Goal: Information Seeking & Learning: Find contact information

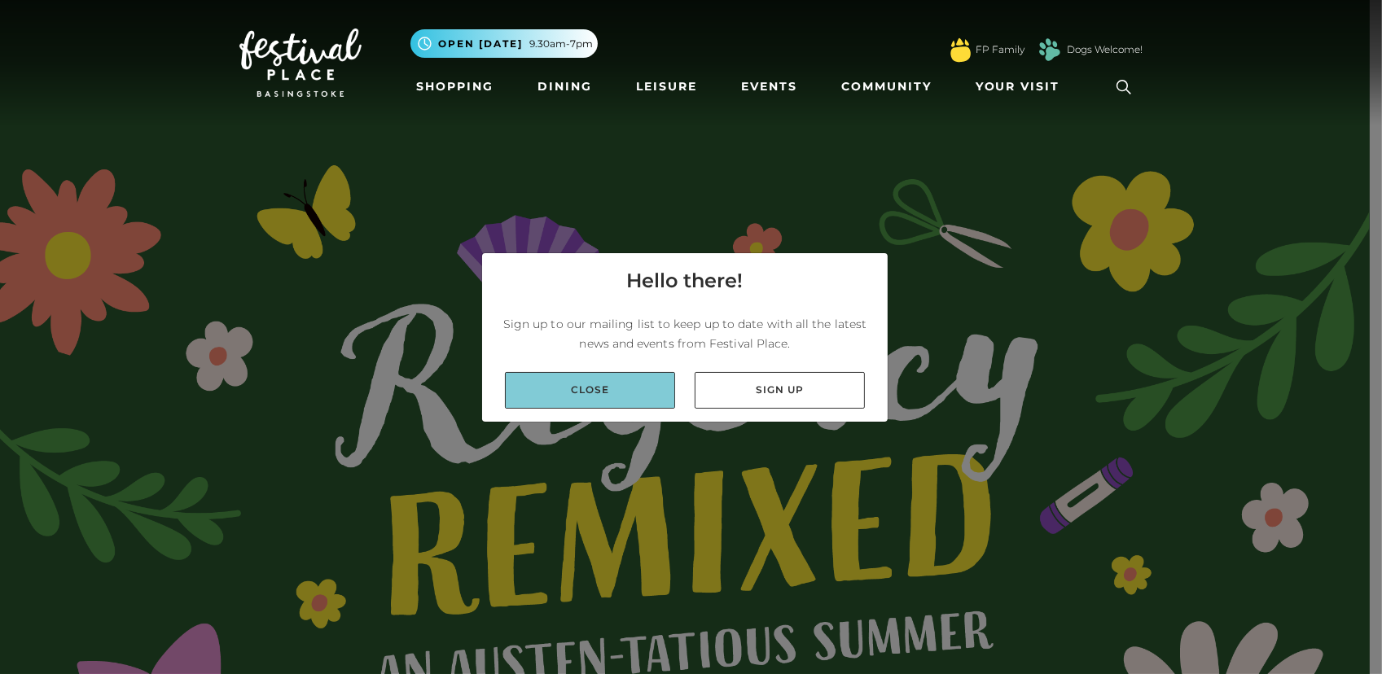
drag, startPoint x: 522, startPoint y: 389, endPoint x: 552, endPoint y: 393, distance: 30.3
click at [522, 390] on link "Close" at bounding box center [590, 390] width 170 height 37
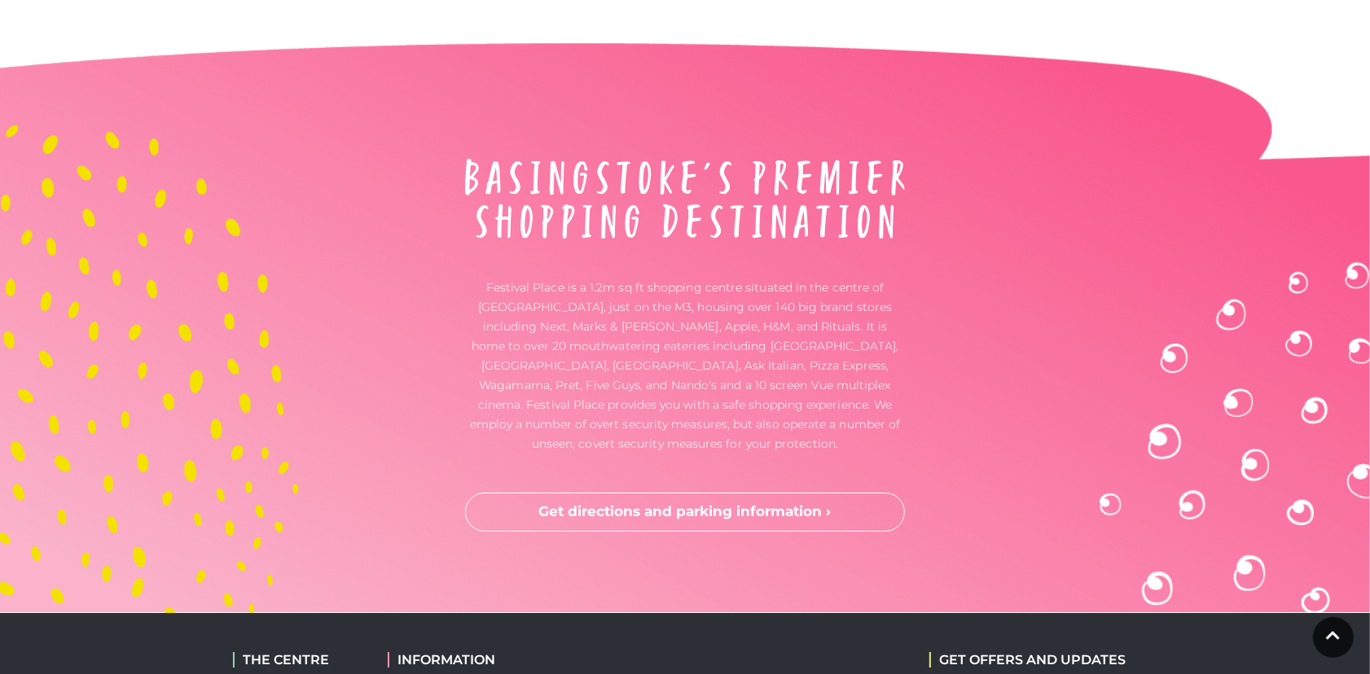
scroll to position [5188, 0]
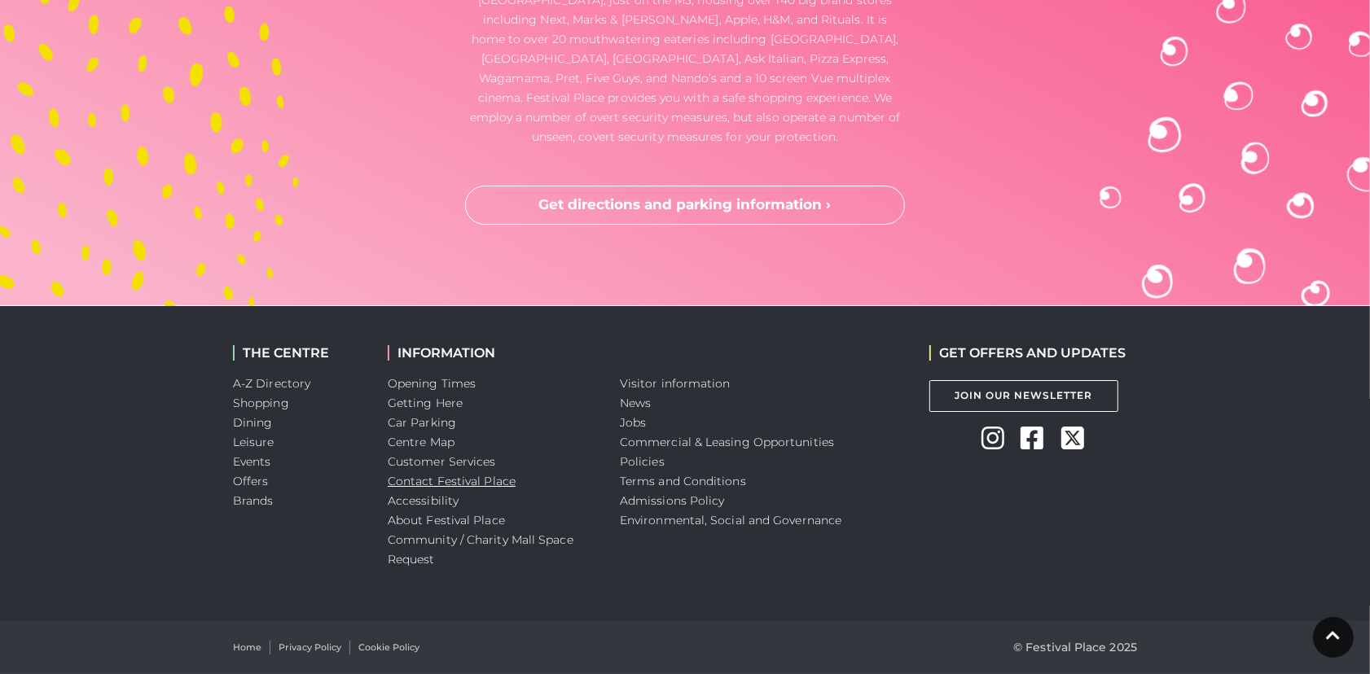
click at [431, 480] on link "Contact Festival Place" at bounding box center [452, 481] width 128 height 15
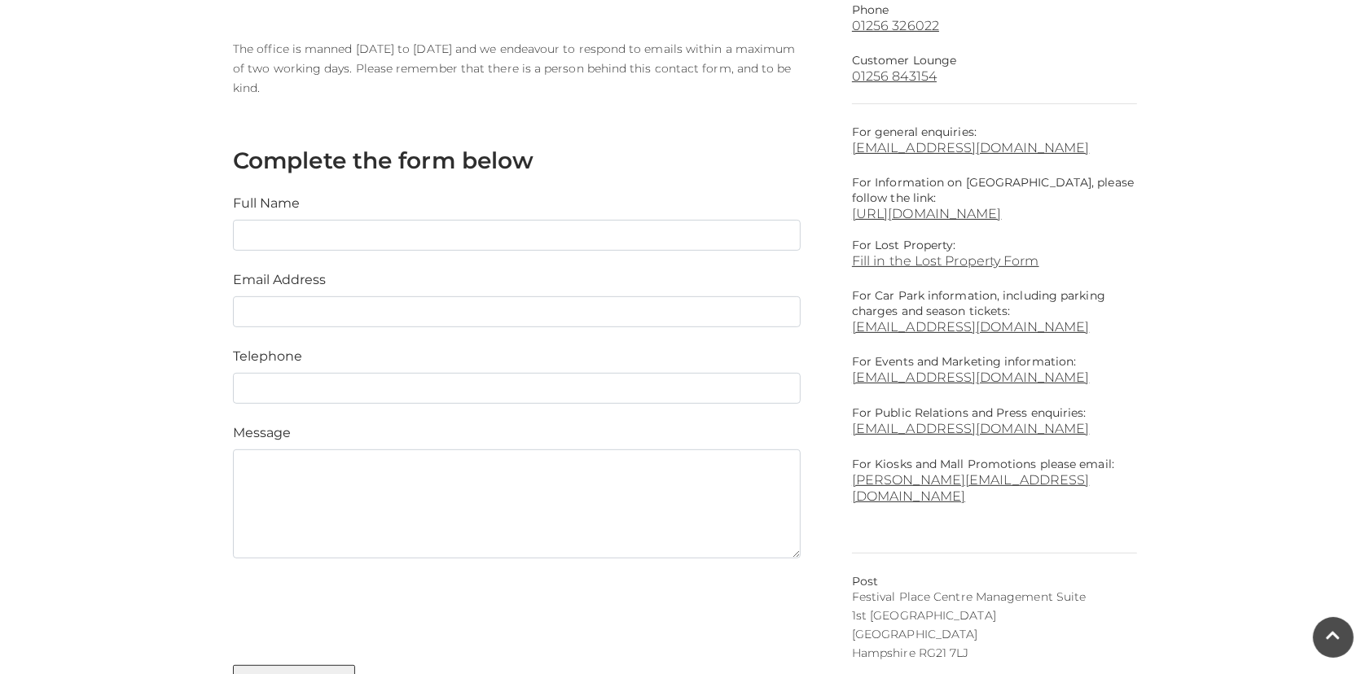
scroll to position [489, 0]
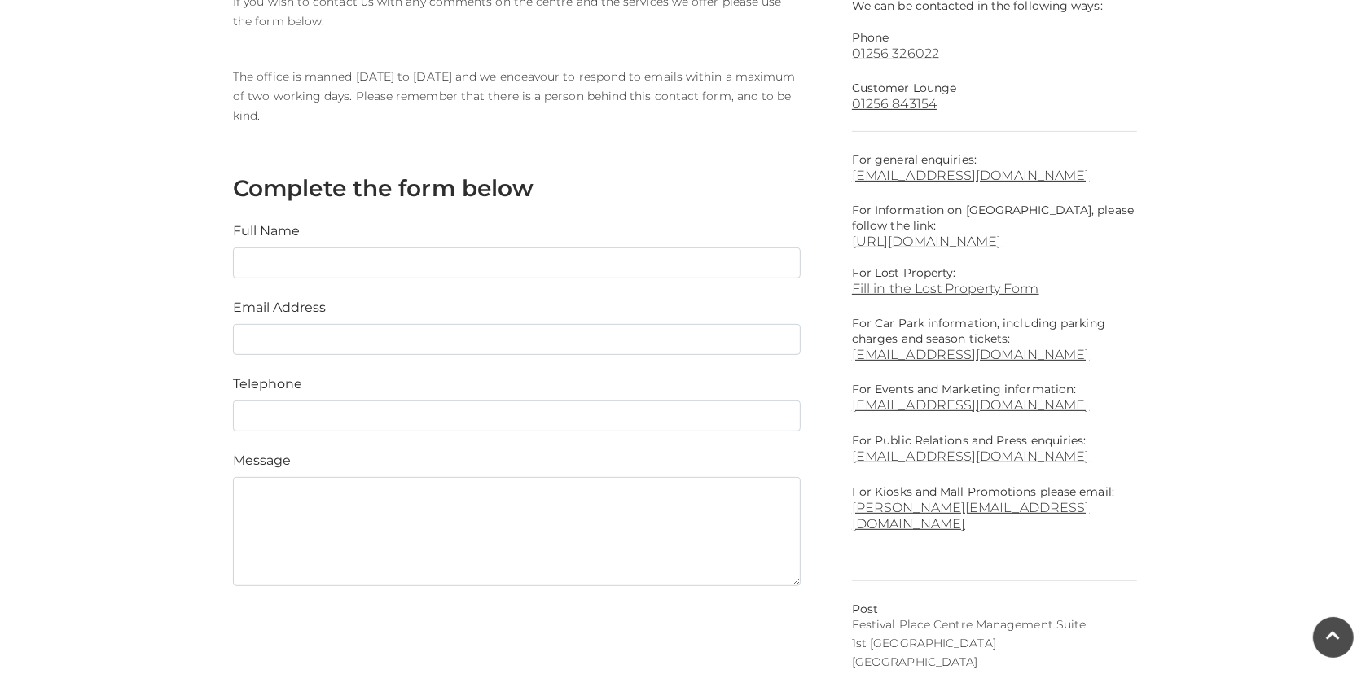
click at [1358, 153] on main "Contact Us Home / Visitor Information / Customer Services / Contact Festival Pl…" at bounding box center [685, 182] width 1370 height 1342
drag, startPoint x: 1351, startPoint y: 304, endPoint x: 1291, endPoint y: 332, distance: 66.7
click at [1351, 304] on main "Contact Us Home / Visitor Information / Customer Services / Contact Festival Pl…" at bounding box center [685, 182] width 1370 height 1342
click at [1330, 186] on main "Contact Us Home / Visitor Information / Customer Services / Contact Festival Pl…" at bounding box center [685, 182] width 1370 height 1342
